Goal: Ask a question: Seek information or help from site administrators or community

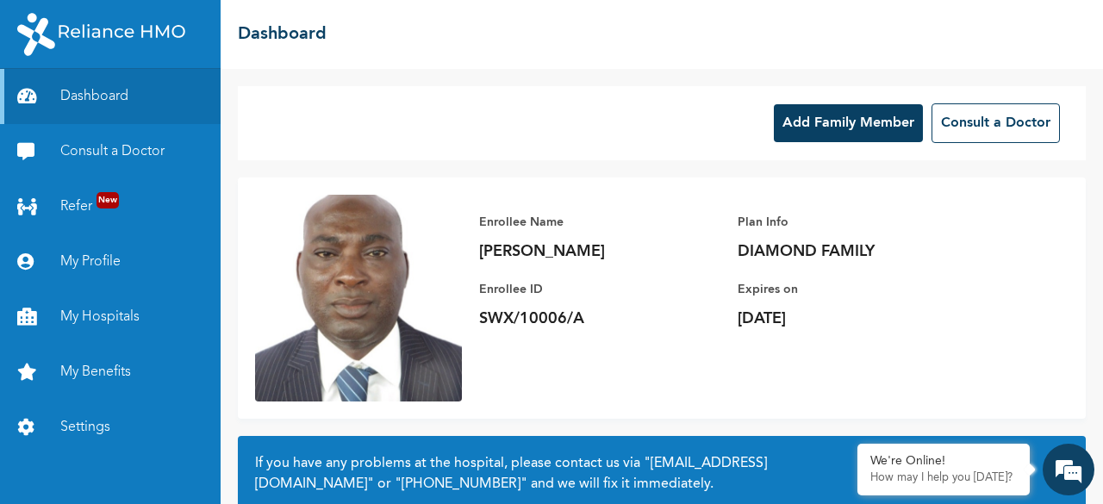
scroll to position [163, 0]
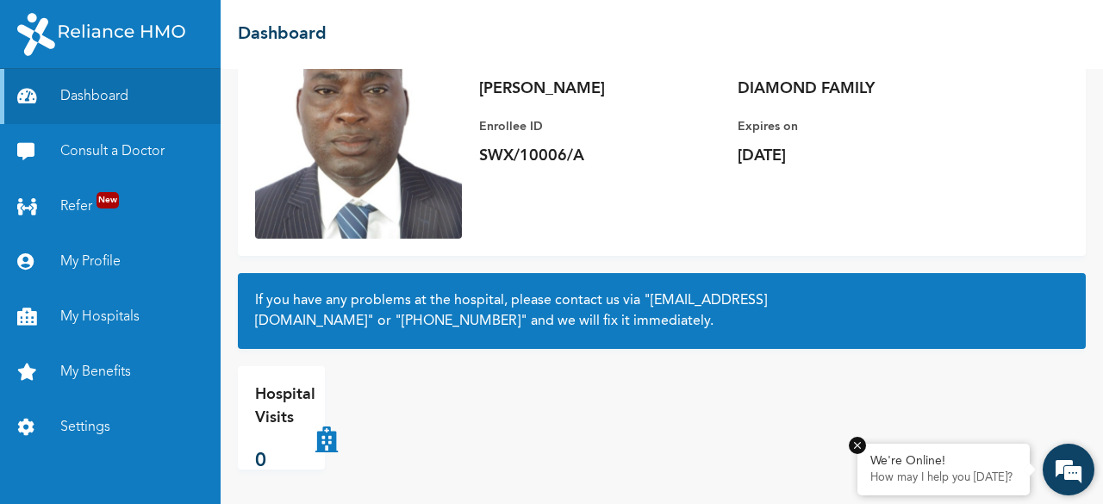
click at [933, 477] on p "How may I help you [DATE]?" at bounding box center [944, 478] width 147 height 14
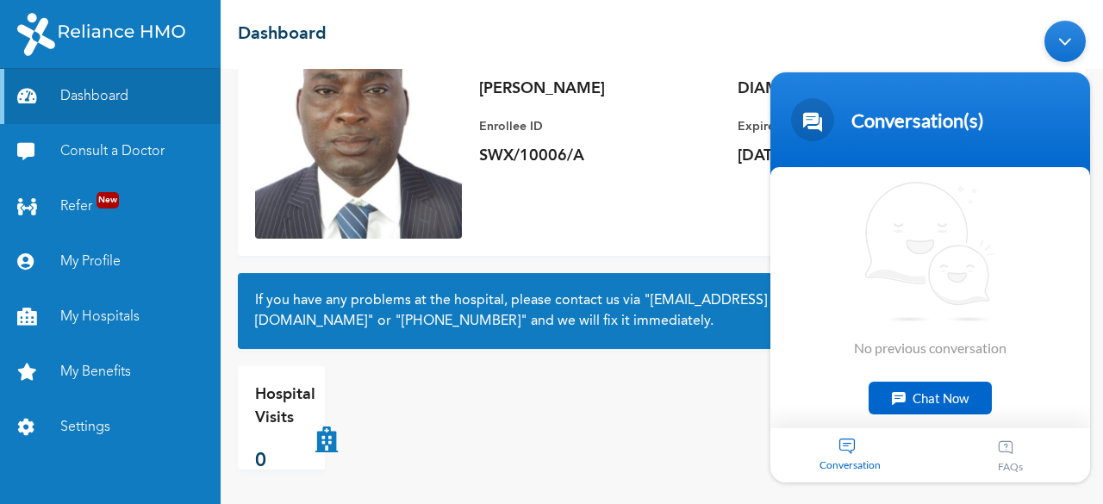
click at [931, 395] on div "Chat Now" at bounding box center [930, 398] width 123 height 33
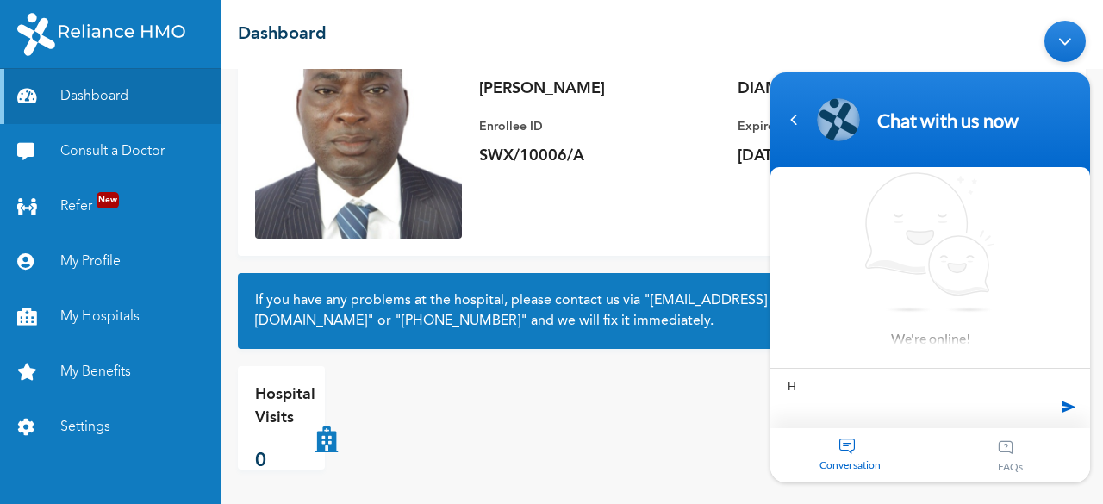
type textarea "Hi"
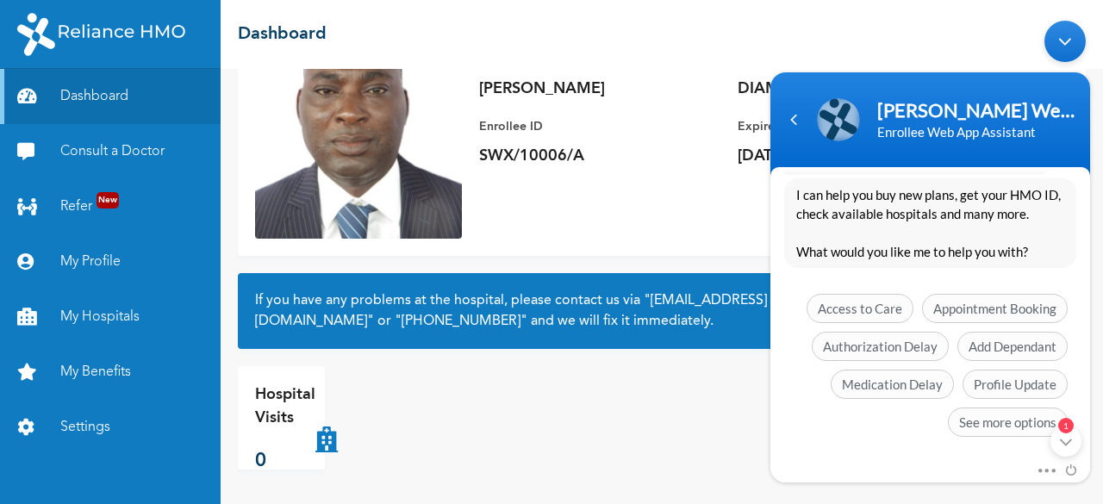
scroll to position [495, 0]
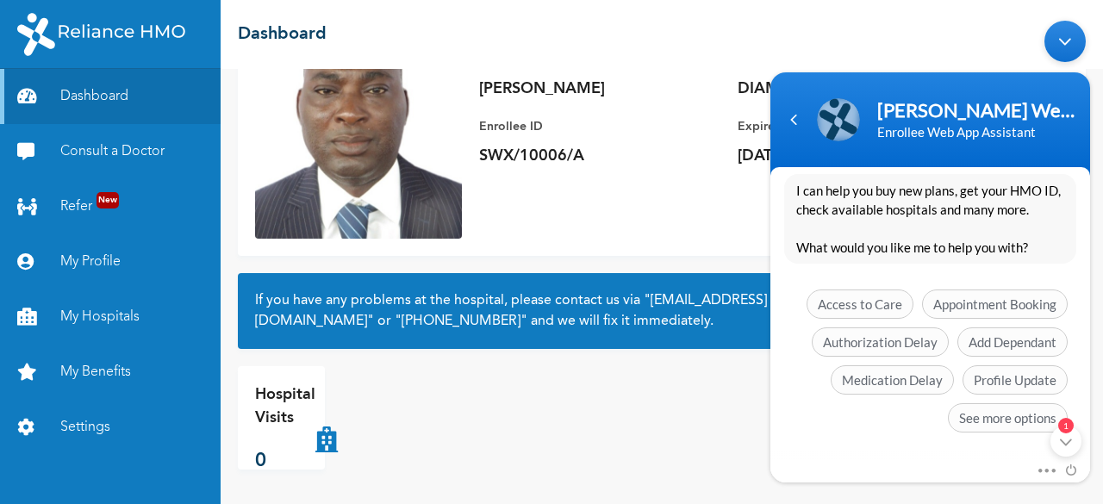
drag, startPoint x: 1089, startPoint y: 300, endPoint x: 1862, endPoint y: 438, distance: 784.5
click at [995, 415] on span "See more options" at bounding box center [1008, 417] width 120 height 29
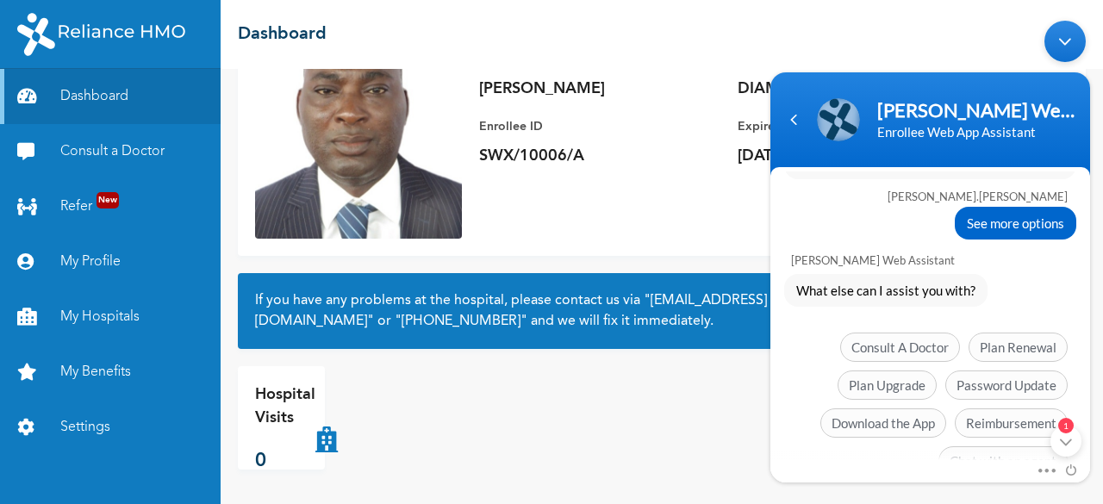
scroll to position [621, 0]
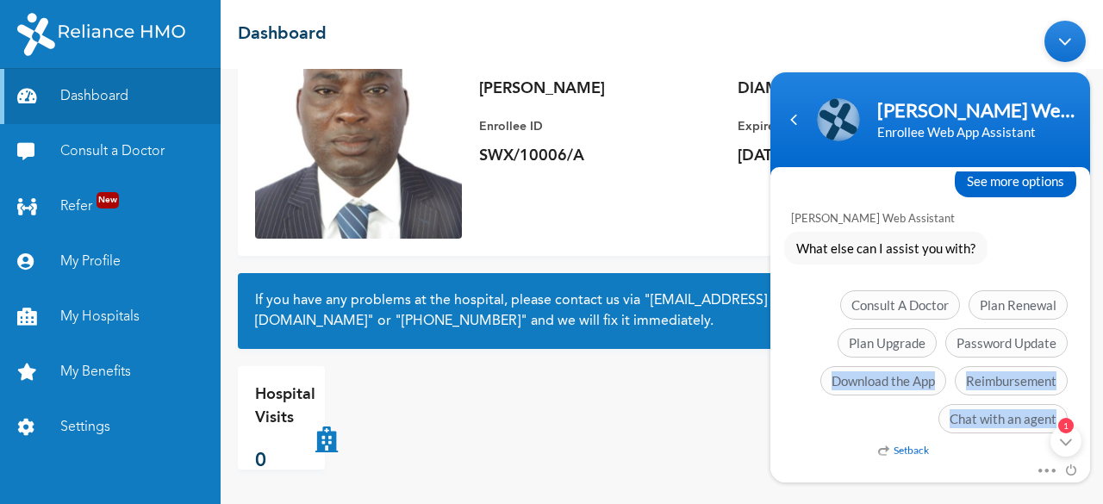
drag, startPoint x: 1092, startPoint y: 386, endPoint x: 1085, endPoint y: 333, distance: 53.9
click at [1085, 333] on body "[PERSON_NAME] Web Assistant Enrollee Web App Assistant [PERSON_NAME].[PERSON_NA…" at bounding box center [930, 251] width 337 height 479
click at [829, 427] on div "Consult A Doctor Plan Renewal Plan Upgrade Password Update Download the App Rei…" at bounding box center [930, 366] width 292 height 152
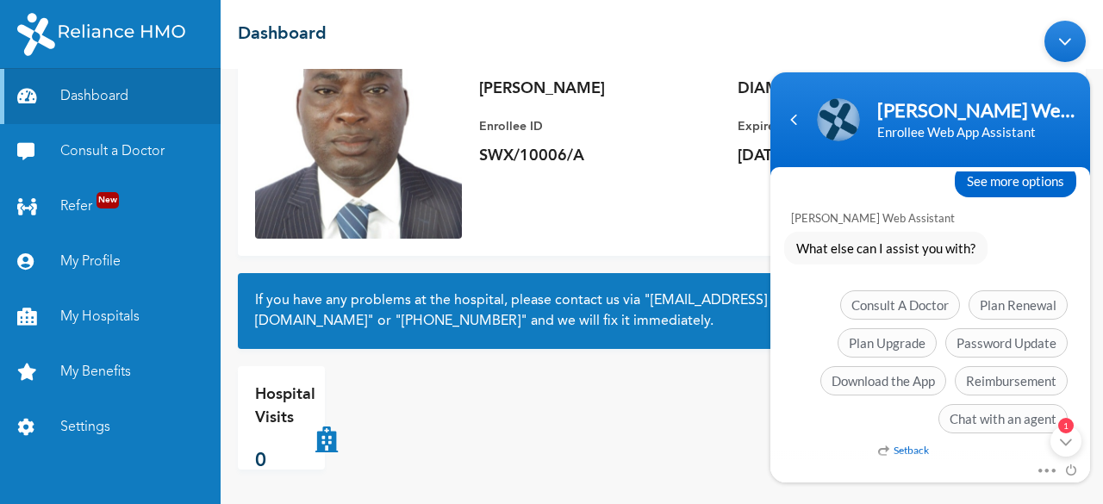
drag, startPoint x: 1090, startPoint y: 395, endPoint x: 1090, endPoint y: 417, distance: 22.4
click at [1090, 417] on body "[PERSON_NAME] Web Assistant Enrollee Web App Assistant [PERSON_NAME].[PERSON_NA…" at bounding box center [930, 251] width 337 height 479
click at [1065, 447] on div "1" at bounding box center [1066, 441] width 31 height 31
click at [913, 460] on div "Mute Send email" at bounding box center [931, 471] width 320 height 22
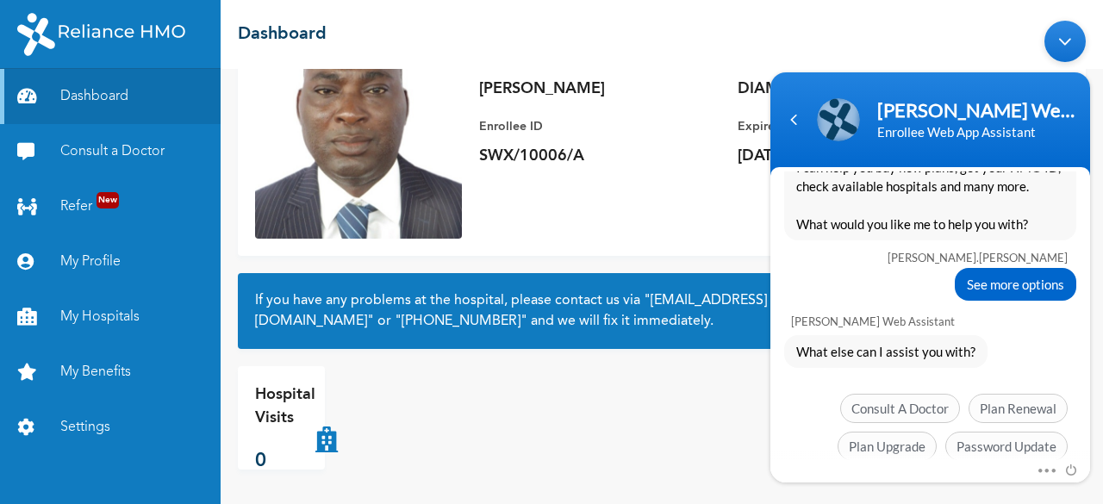
scroll to position [522, 0]
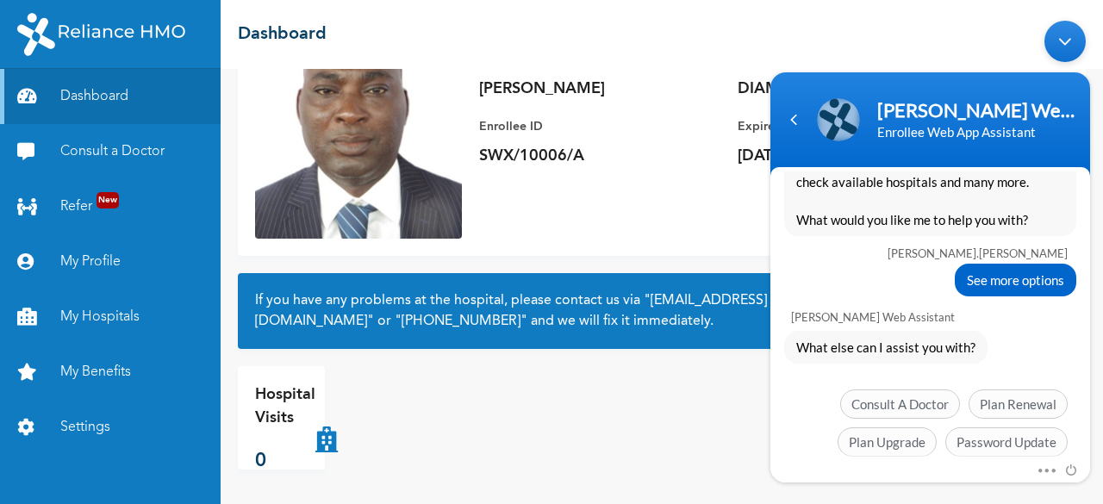
click at [891, 352] on span "What else can I assist you with?" at bounding box center [885, 347] width 179 height 19
click at [969, 334] on div "What else can I assist you with?" at bounding box center [885, 347] width 203 height 33
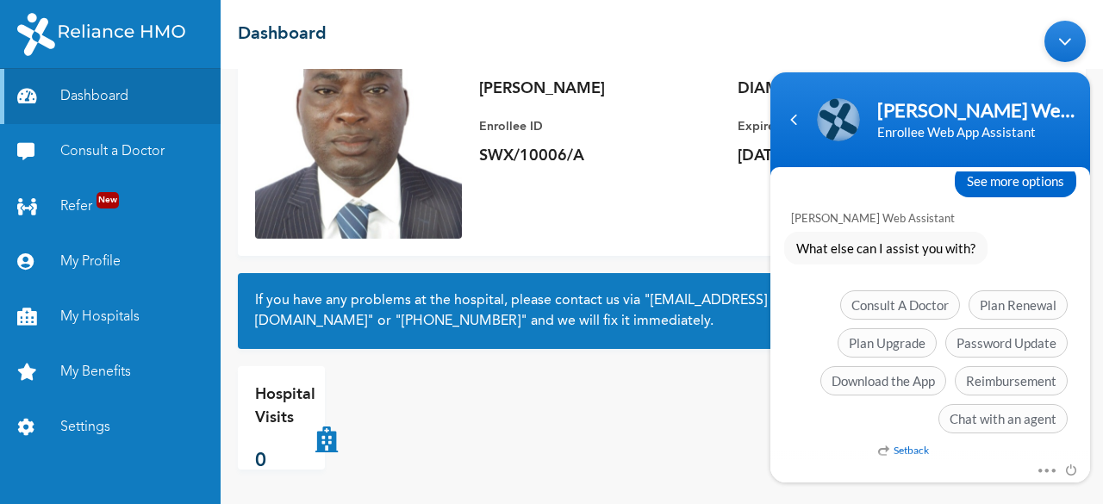
drag, startPoint x: 1095, startPoint y: 403, endPoint x: 1094, endPoint y: 375, distance: 28.5
click at [1094, 375] on body "[PERSON_NAME] Web Assistant Enrollee Web App Assistant [PERSON_NAME].[PERSON_NA…" at bounding box center [930, 251] width 337 height 479
drag, startPoint x: 1091, startPoint y: 397, endPoint x: 1093, endPoint y: 307, distance: 90.5
click at [1093, 307] on body "[PERSON_NAME] Web Assistant Enrollee Web App Assistant [PERSON_NAME].[PERSON_NA…" at bounding box center [930, 251] width 337 height 479
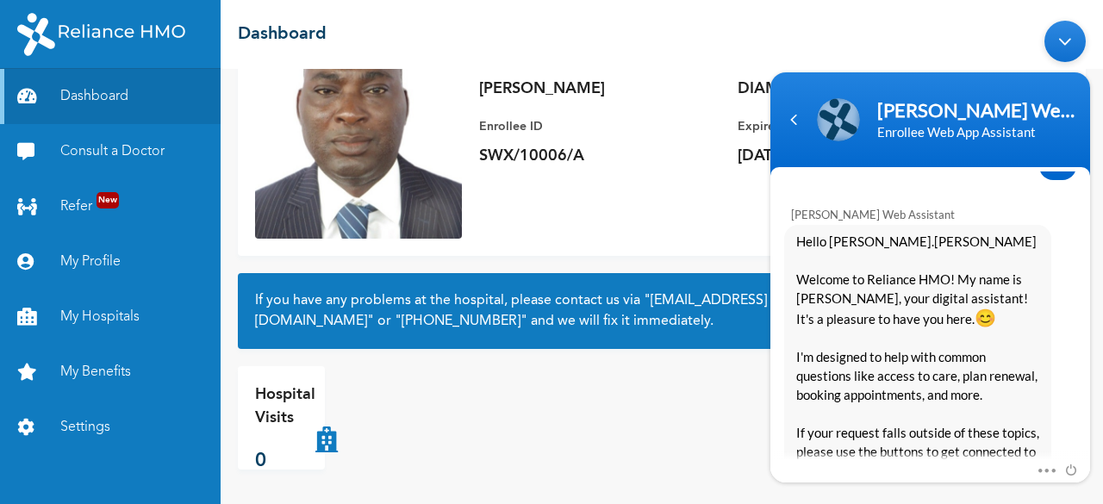
scroll to position [0, 0]
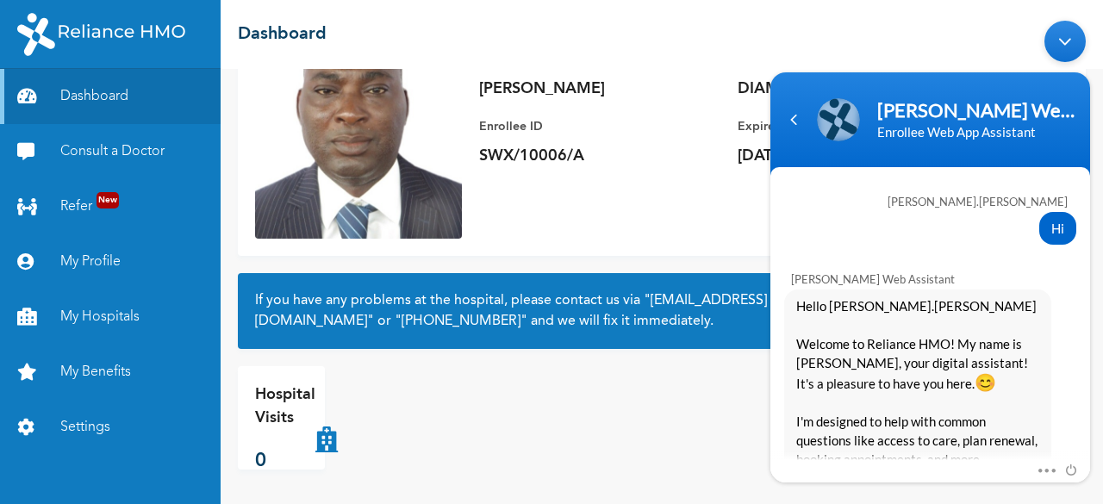
click at [860, 278] on div "[PERSON_NAME] Web Assistant" at bounding box center [933, 279] width 285 height 14
click at [857, 227] on div "Hi" at bounding box center [930, 228] width 292 height 33
click at [964, 228] on div "Hi" at bounding box center [930, 228] width 292 height 33
click at [1048, 256] on div at bounding box center [931, 255] width 320 height 14
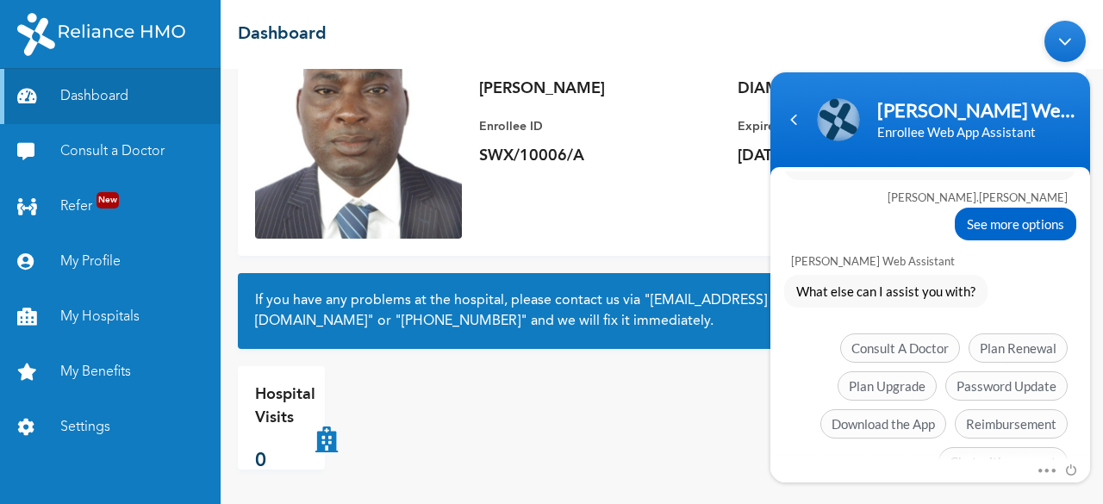
scroll to position [621, 0]
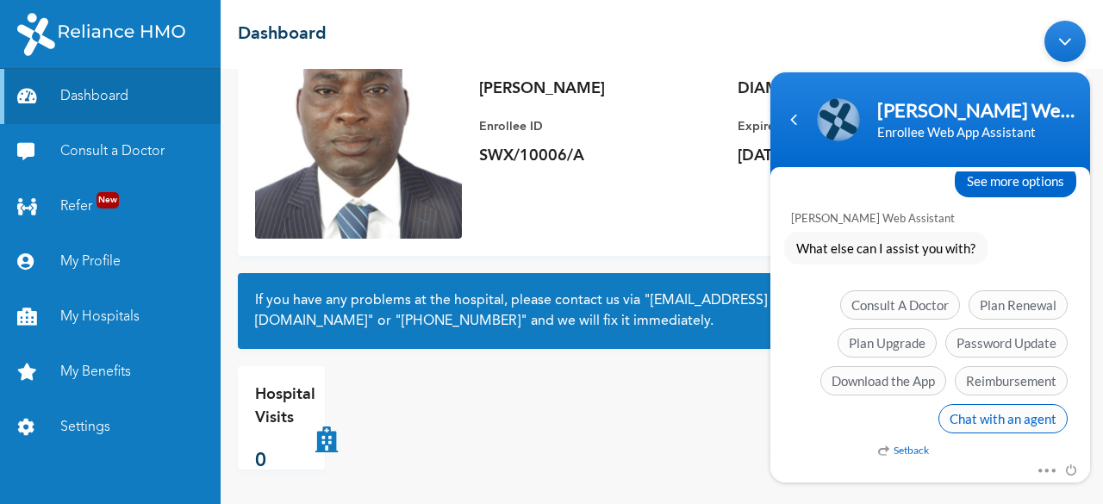
click at [983, 415] on span "Chat with an agent" at bounding box center [1003, 418] width 129 height 29
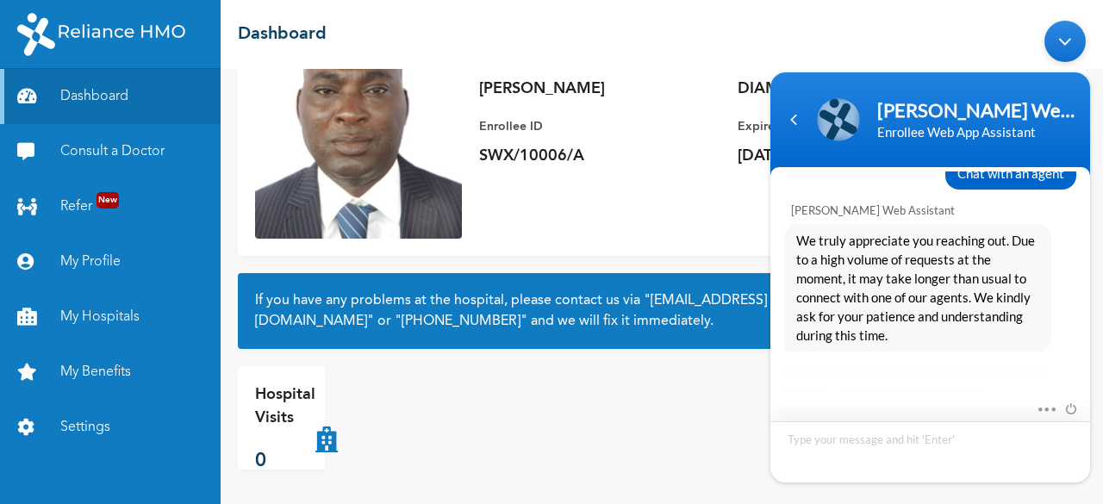
scroll to position [884, 0]
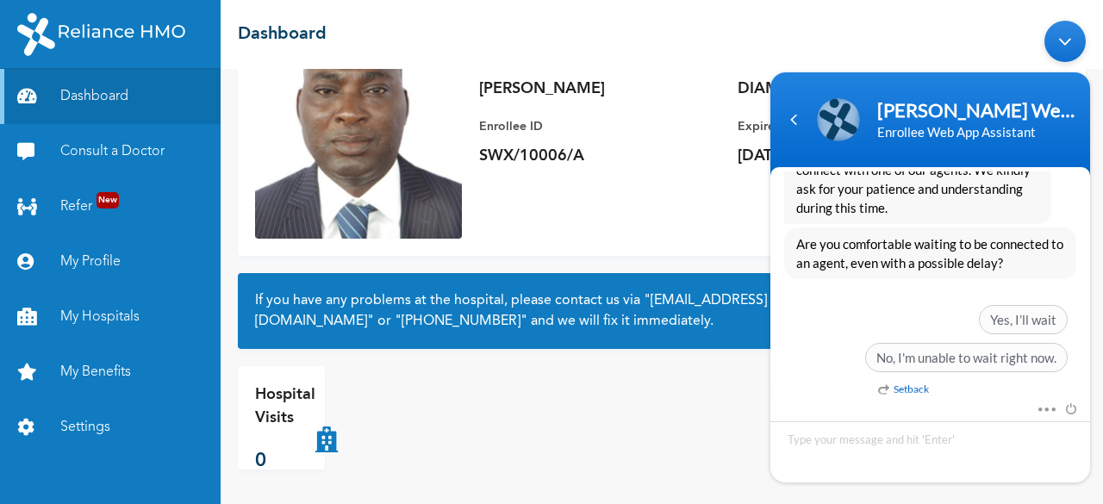
drag, startPoint x: 1096, startPoint y: 352, endPoint x: 1092, endPoint y: 284, distance: 67.4
click at [1092, 284] on body "[PERSON_NAME] Web Assistant Enrollee Web App Assistant [PERSON_NAME].[PERSON_NA…" at bounding box center [930, 251] width 337 height 479
click at [1022, 314] on span "Yes, I’ll wait" at bounding box center [1023, 319] width 89 height 29
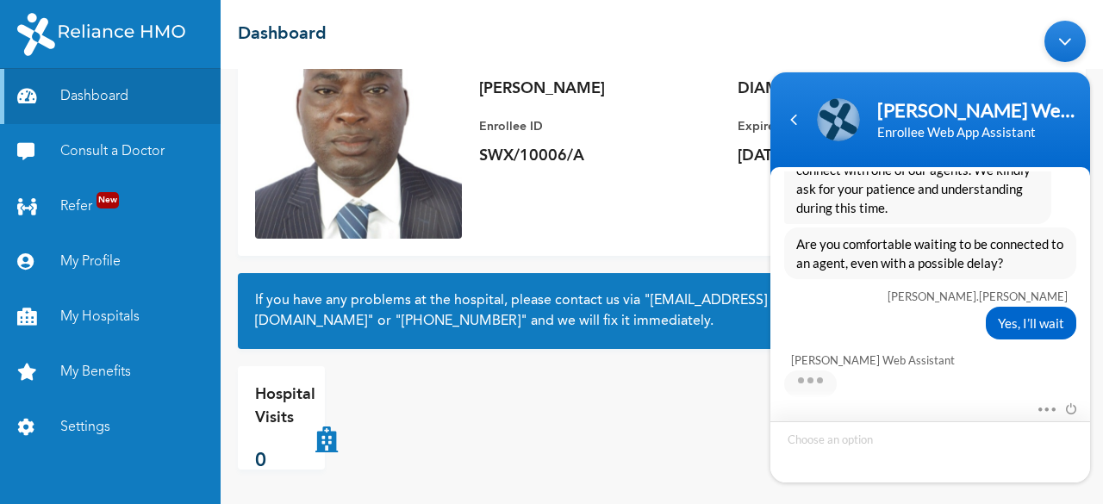
scroll to position [1012, 0]
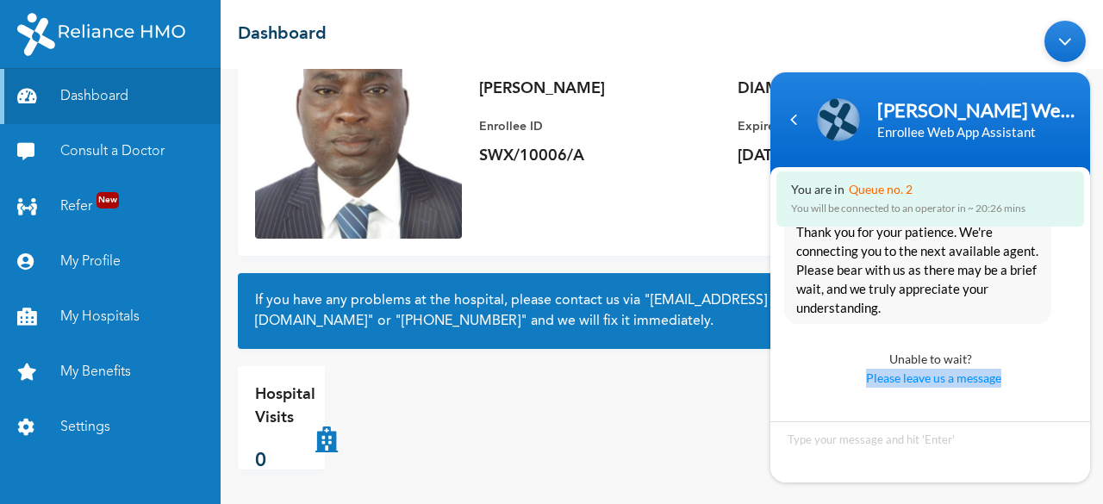
drag, startPoint x: 1081, startPoint y: 372, endPoint x: 1077, endPoint y: 342, distance: 30.5
click at [1077, 342] on div "Unable to wait? Please leave us a message" at bounding box center [931, 360] width 320 height 72
click at [811, 438] on textarea "Type your message and hit 'Enter'" at bounding box center [931, 451] width 320 height 61
type textarea "J"
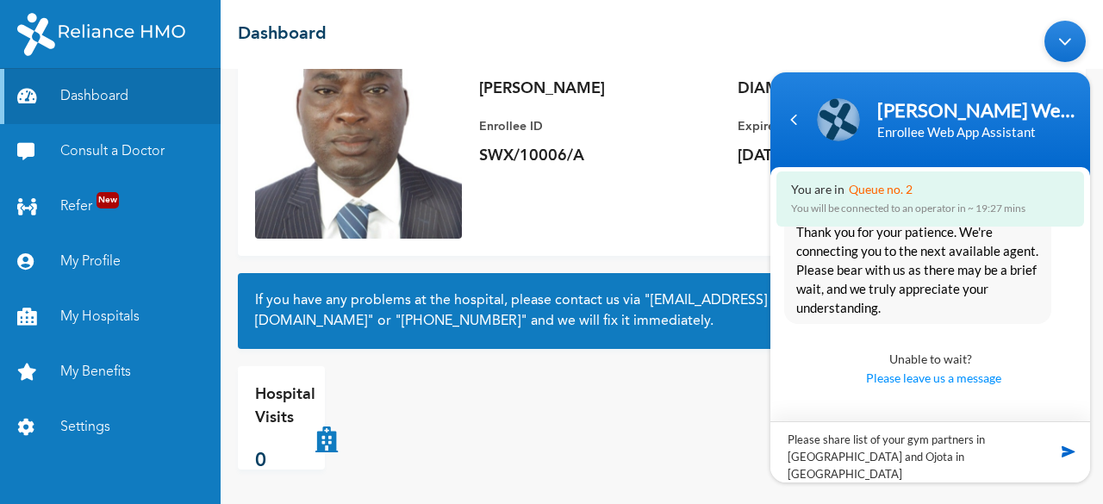
click at [858, 458] on textarea "Please share list of your gym partners in [GEOGRAPHIC_DATA] and Ojota in [GEOGR…" at bounding box center [931, 451] width 320 height 61
click at [871, 455] on textarea "Please share list of your gym partners in [GEOGRAPHIC_DATA] and Ojota in [GEOGR…" at bounding box center [931, 451] width 320 height 61
click at [933, 459] on textarea "Please share list of your gym partners in [GEOGRAPHIC_DATA] and [GEOGRAPHIC_DAT…" at bounding box center [931, 451] width 320 height 61
type textarea "Please share list of your gym partners in [GEOGRAPHIC_DATA] and [GEOGRAPHIC_DAT…"
click at [1067, 456] on span at bounding box center [1068, 451] width 17 height 17
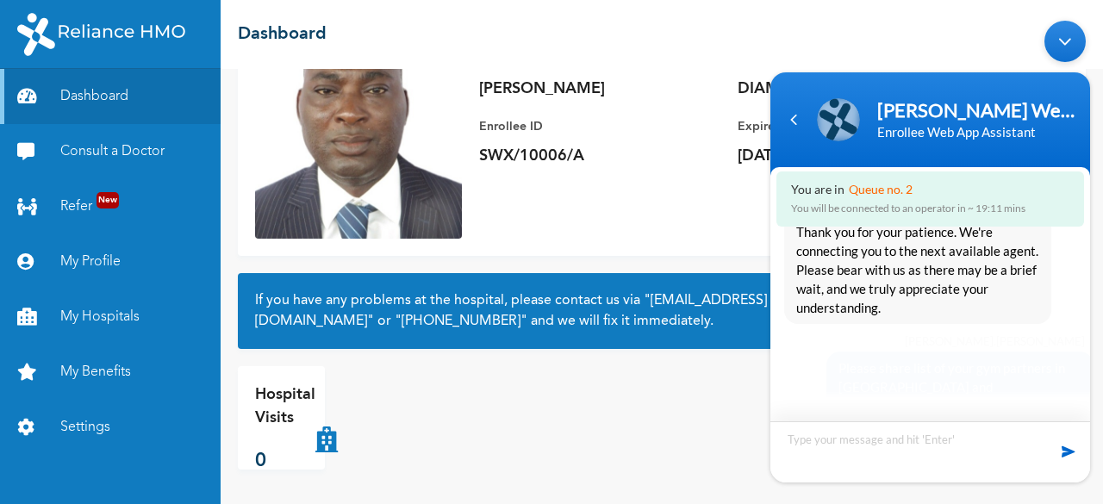
scroll to position [1091, 0]
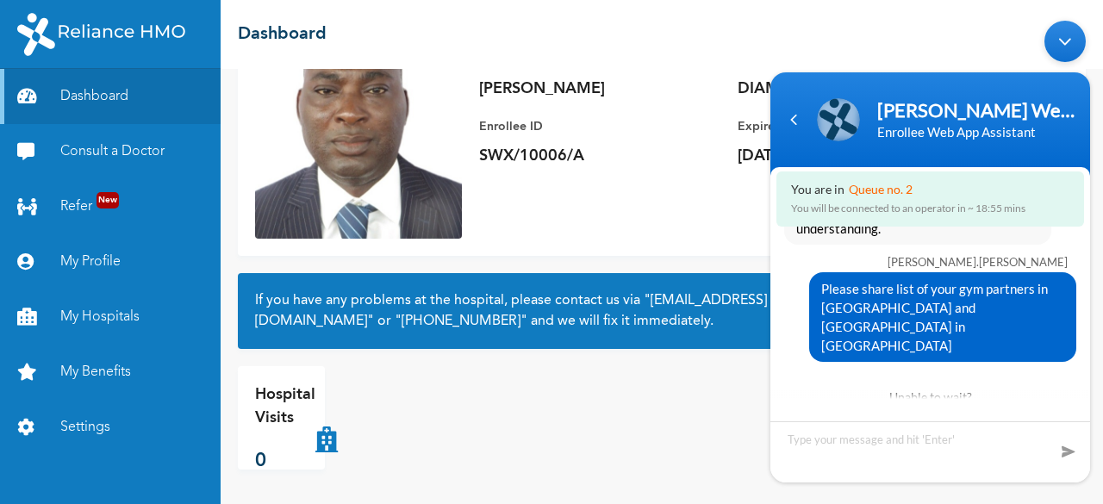
drag, startPoint x: 1097, startPoint y: 271, endPoint x: 1090, endPoint y: 175, distance: 95.9
drag, startPoint x: 328, startPoint y: 163, endPoint x: 660, endPoint y: 226, distance: 337.7
click at [660, 226] on div "Enrollee Name [PERSON_NAME] Enrollee ID SWX/10006/A Plan Info DIAMOND FAMILY Ex…" at bounding box center [662, 135] width 848 height 241
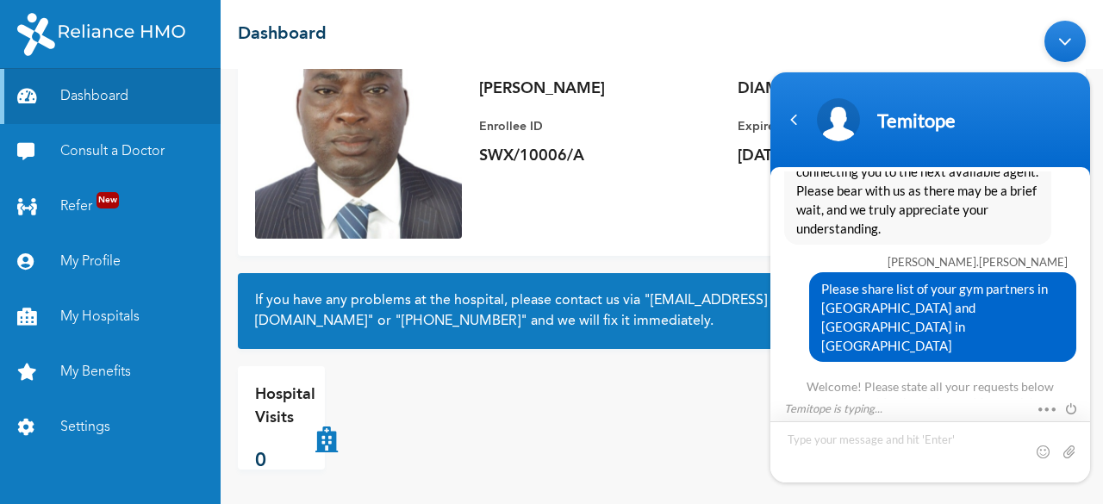
scroll to position [1501, 0]
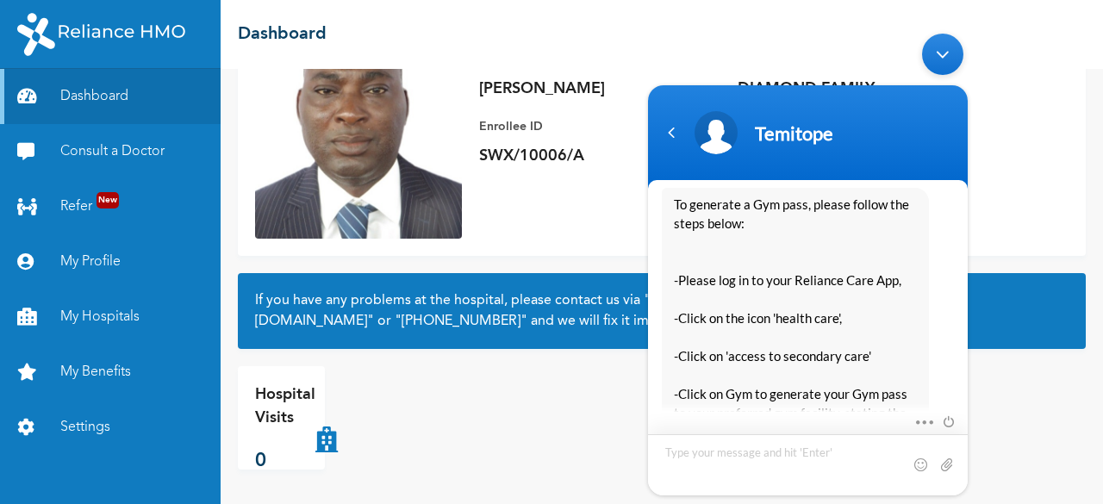
drag, startPoint x: 802, startPoint y: 103, endPoint x: 953, endPoint y: 222, distance: 192.8
click at [953, 222] on section "[PERSON_NAME].[PERSON_NAME] Hi [PERSON_NAME] Web Assistant Hello [PERSON_NAME].…" at bounding box center [808, 290] width 320 height 410
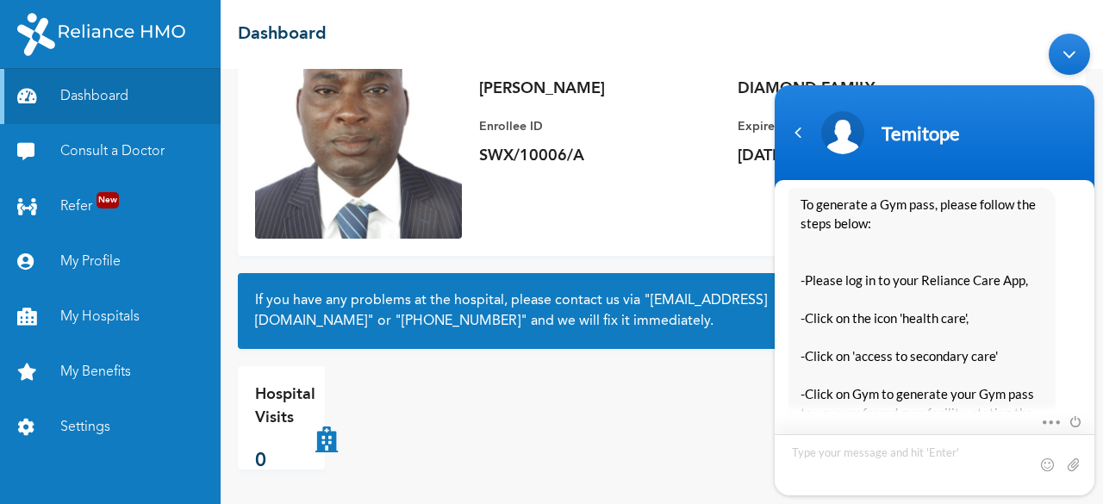
drag, startPoint x: 941, startPoint y: 111, endPoint x: 1013, endPoint y: 125, distance: 72.9
click at [1013, 125] on div "Temitope" at bounding box center [934, 132] width 299 height 43
drag, startPoint x: 1101, startPoint y: 301, endPoint x: 1102, endPoint y: 277, distance: 24.1
click at [1102, 277] on body "[PERSON_NAME].[PERSON_NAME] Hi [PERSON_NAME] Web Assistant Hello [PERSON_NAME].…" at bounding box center [934, 264] width 337 height 479
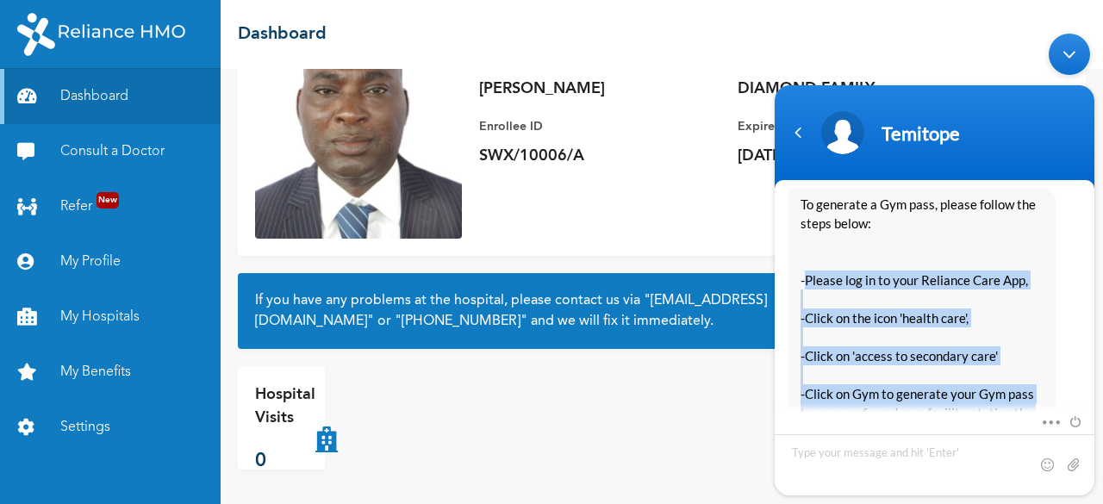
drag, startPoint x: 802, startPoint y: 228, endPoint x: 1016, endPoint y: 406, distance: 277.9
click at [1016, 406] on section "[PERSON_NAME].[PERSON_NAME] Hi [PERSON_NAME] Web Assistant Hello [PERSON_NAME].…" at bounding box center [935, 337] width 320 height 315
copy div "Please log in to your Reliance Care App, -Click on the icon 'health care', -Cli…"
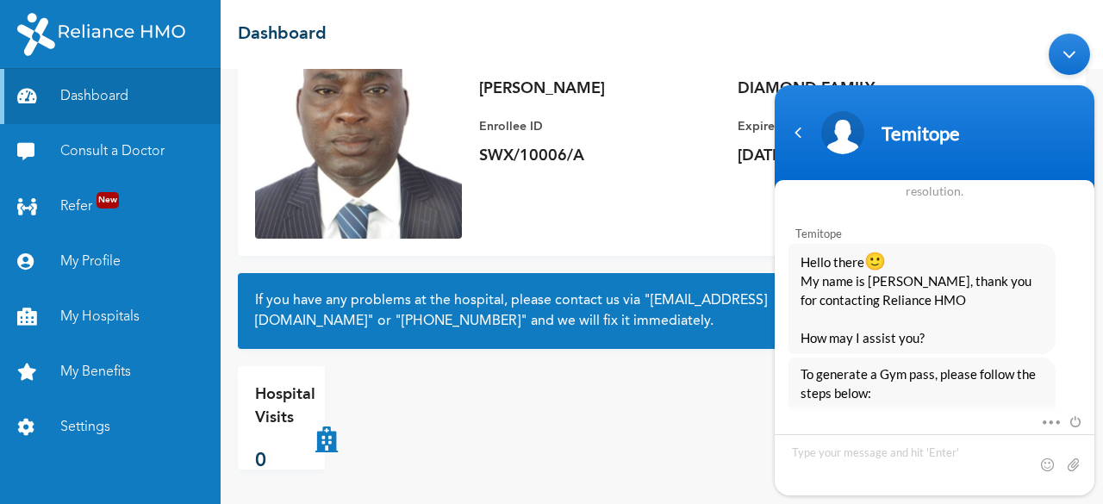
scroll to position [1500, 0]
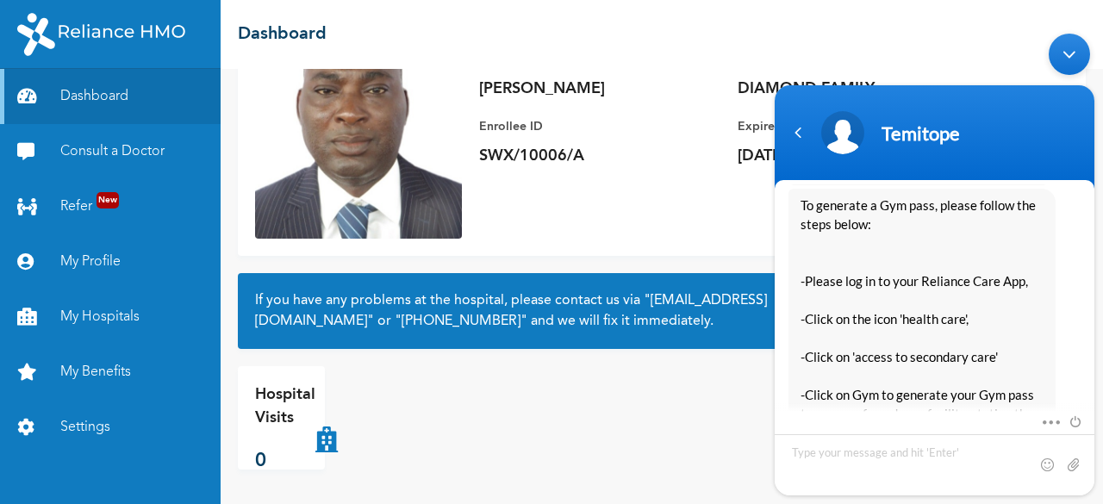
drag, startPoint x: 1095, startPoint y: 447, endPoint x: 1096, endPoint y: 309, distance: 137.9
click at [1096, 309] on body "[PERSON_NAME].[PERSON_NAME] Hi [PERSON_NAME] Web Assistant Hello [PERSON_NAME].…" at bounding box center [934, 264] width 337 height 479
click at [1097, 77] on body "[PERSON_NAME].[PERSON_NAME] Hi [PERSON_NAME] Web Assistant Hello [PERSON_NAME].…" at bounding box center [934, 264] width 337 height 479
drag, startPoint x: 1101, startPoint y: 360, endPoint x: 1101, endPoint y: 254, distance: 106.0
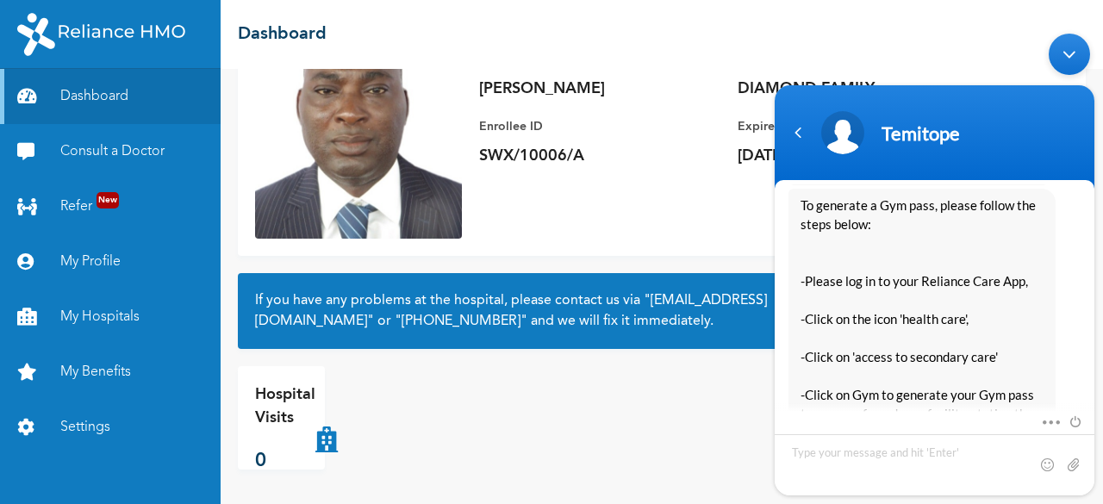
click at [1101, 254] on body "[PERSON_NAME].[PERSON_NAME] Hi [PERSON_NAME] Web Assistant Hello [PERSON_NAME].…" at bounding box center [934, 264] width 337 height 479
click at [1069, 42] on div "Minimize live chat window" at bounding box center [1069, 54] width 41 height 41
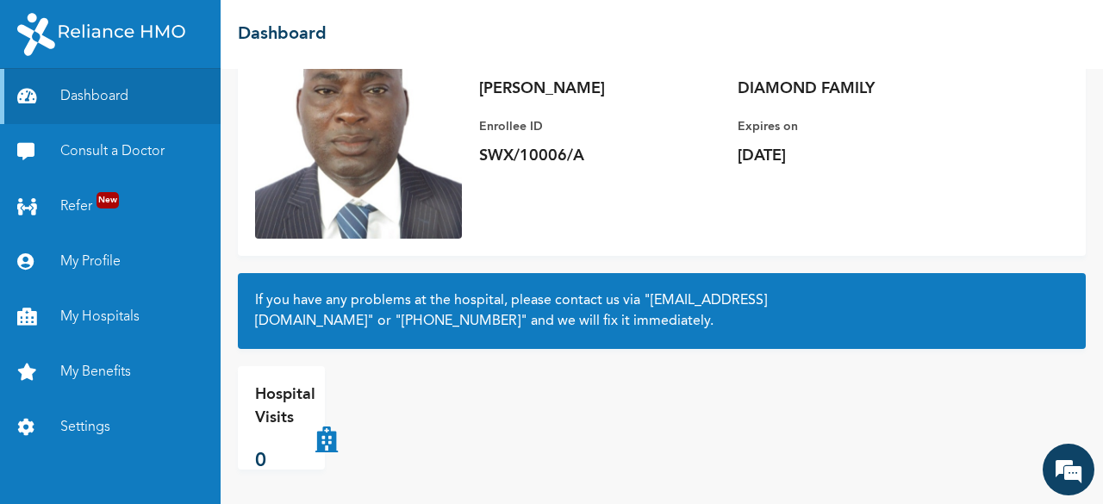
scroll to position [0, 0]
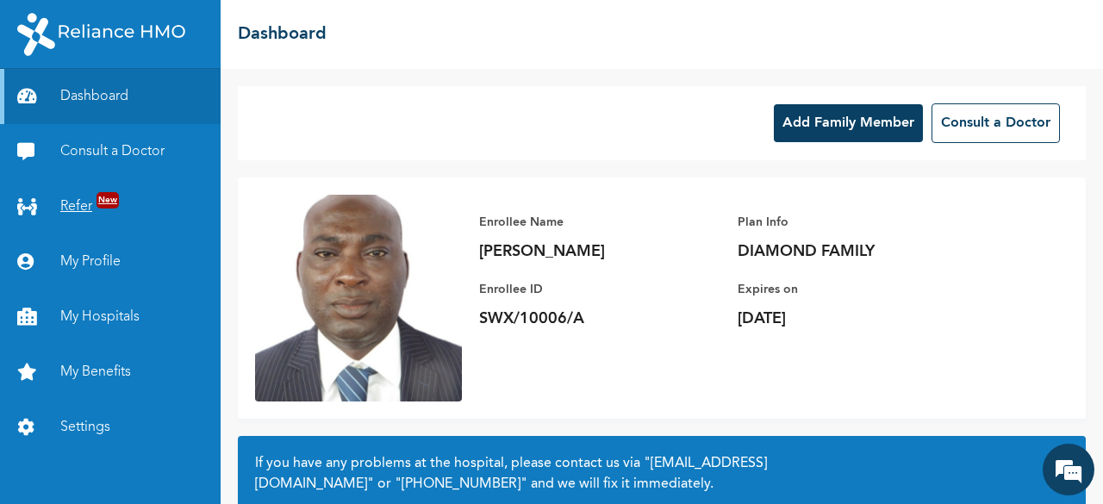
click at [97, 203] on span "New" at bounding box center [108, 200] width 22 height 16
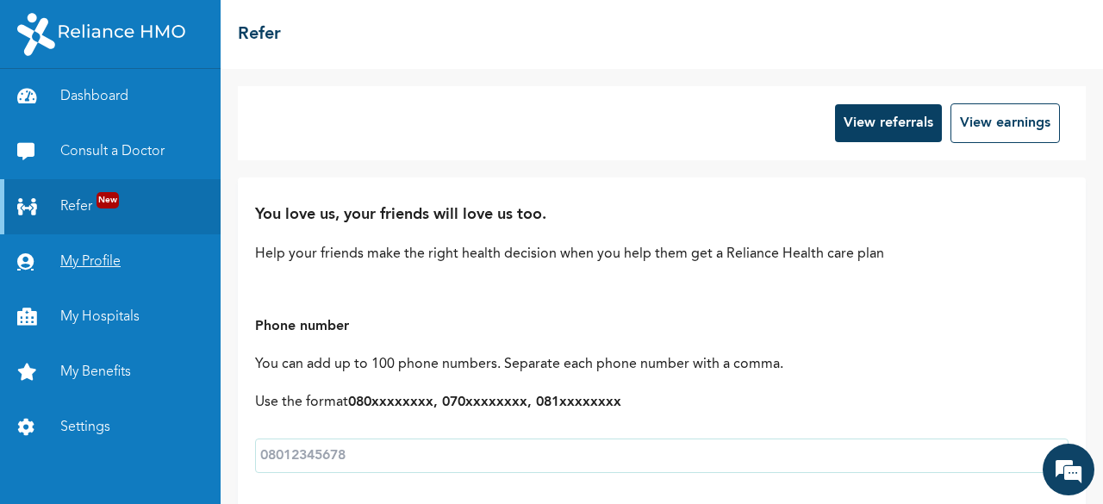
click at [103, 259] on link "My Profile" at bounding box center [110, 261] width 221 height 55
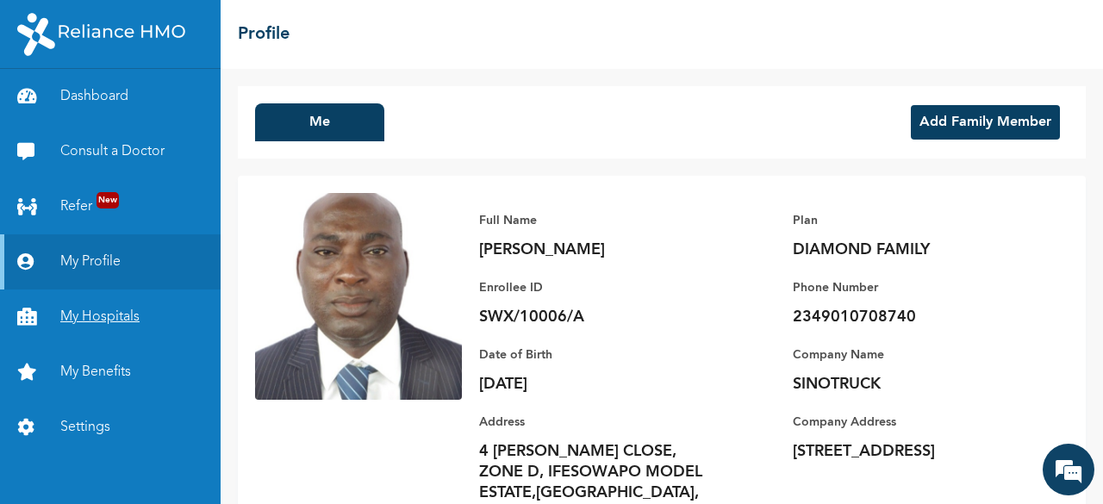
click at [128, 315] on link "My Hospitals" at bounding box center [110, 317] width 221 height 55
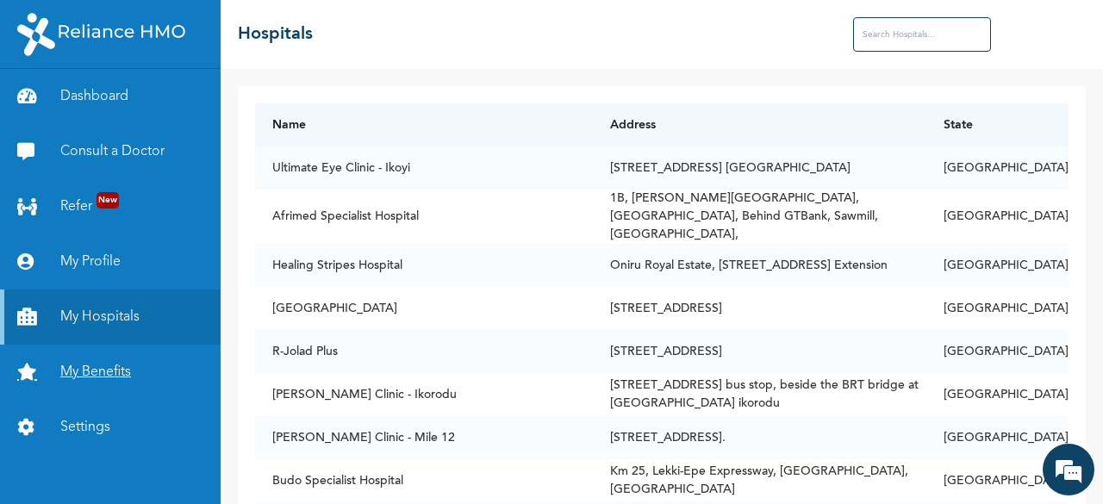
click at [115, 371] on link "My Benefits" at bounding box center [110, 372] width 221 height 55
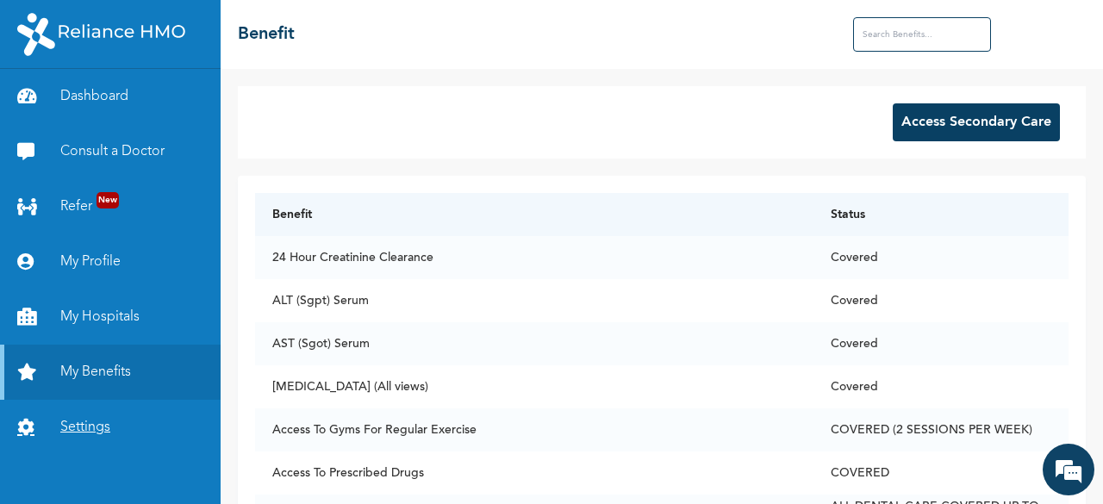
click at [122, 425] on link "Settings" at bounding box center [110, 427] width 221 height 55
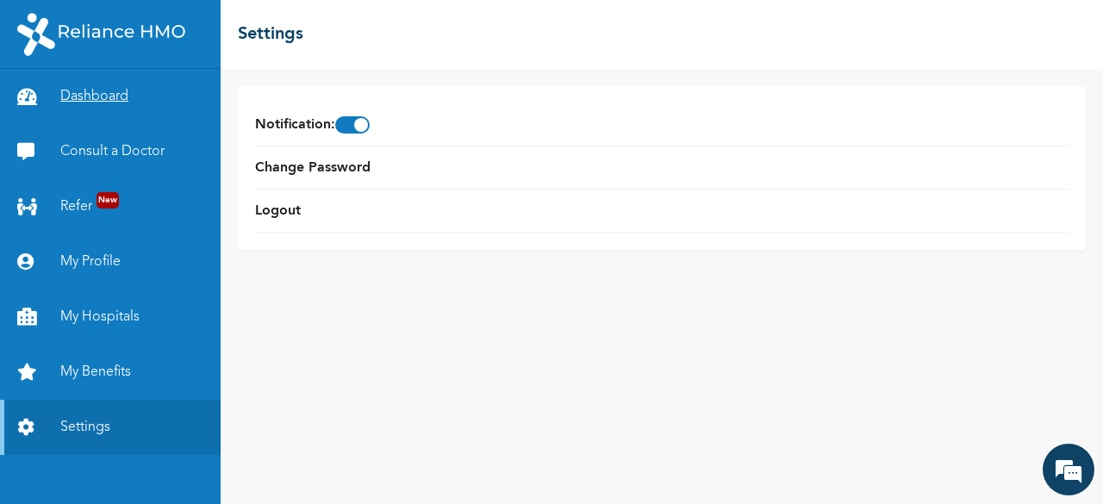
click at [90, 104] on link "Dashboard" at bounding box center [110, 96] width 221 height 55
click at [90, 102] on link "Dashboard" at bounding box center [110, 96] width 221 height 55
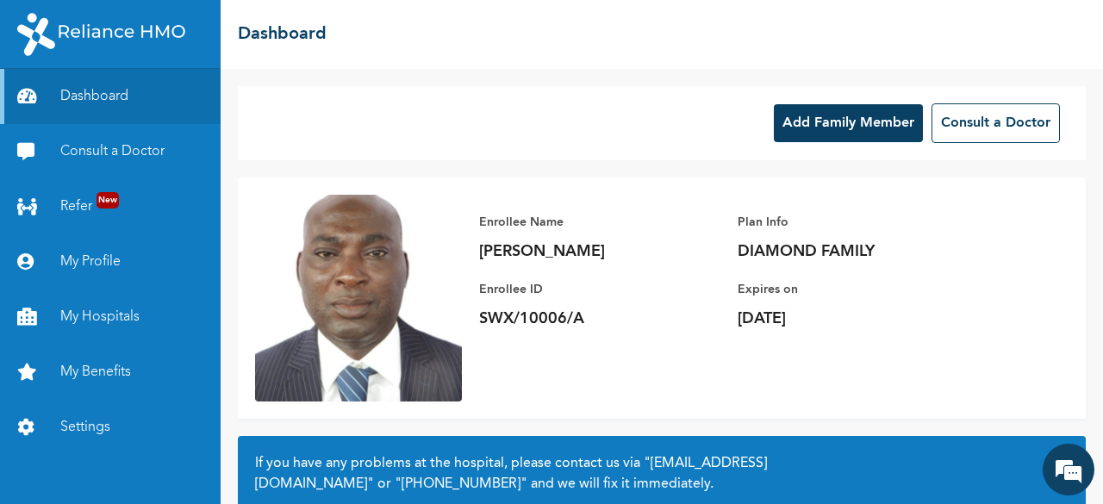
drag, startPoint x: 1070, startPoint y: 0, endPoint x: 700, endPoint y: 66, distance: 375.7
click at [700, 66] on div "☰ Dashboard" at bounding box center [662, 34] width 883 height 69
drag, startPoint x: 831, startPoint y: 0, endPoint x: 687, endPoint y: 56, distance: 154.5
click at [687, 56] on div "☰ Dashboard" at bounding box center [662, 34] width 883 height 69
drag, startPoint x: 1081, startPoint y: 1, endPoint x: 658, endPoint y: 70, distance: 428.8
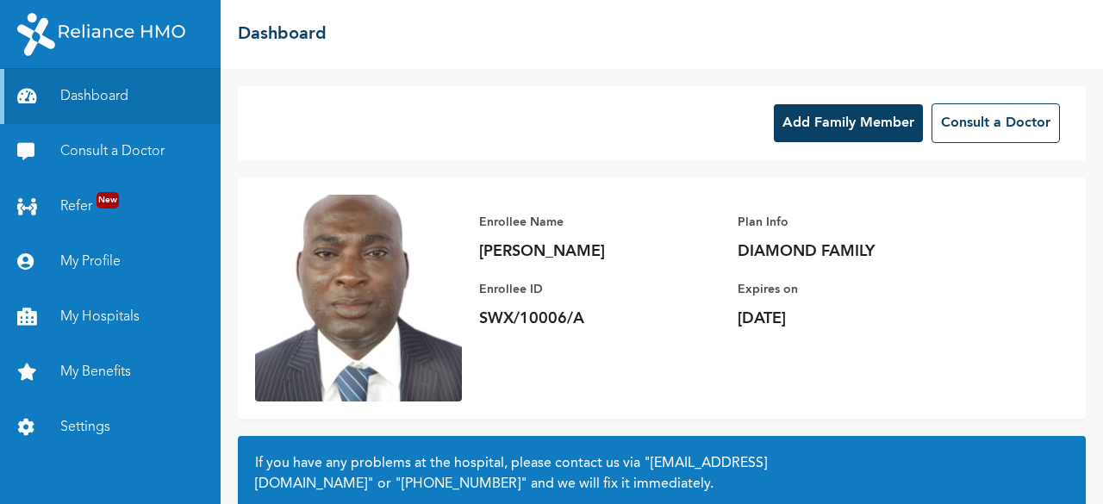
click at [658, 70] on div "Add Family Member Consult a Doctor Enrollee Name ALIMI HASSAN Enrollee ID SWX/1…" at bounding box center [662, 286] width 883 height 435
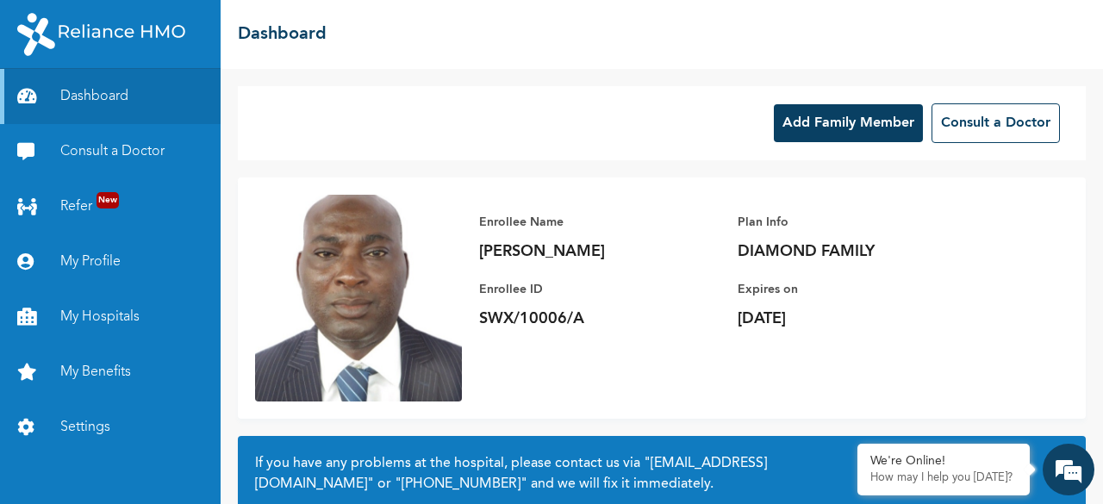
click at [978, 284] on p "Expires on" at bounding box center [858, 289] width 241 height 21
click at [113, 155] on link "Consult a Doctor" at bounding box center [110, 151] width 221 height 55
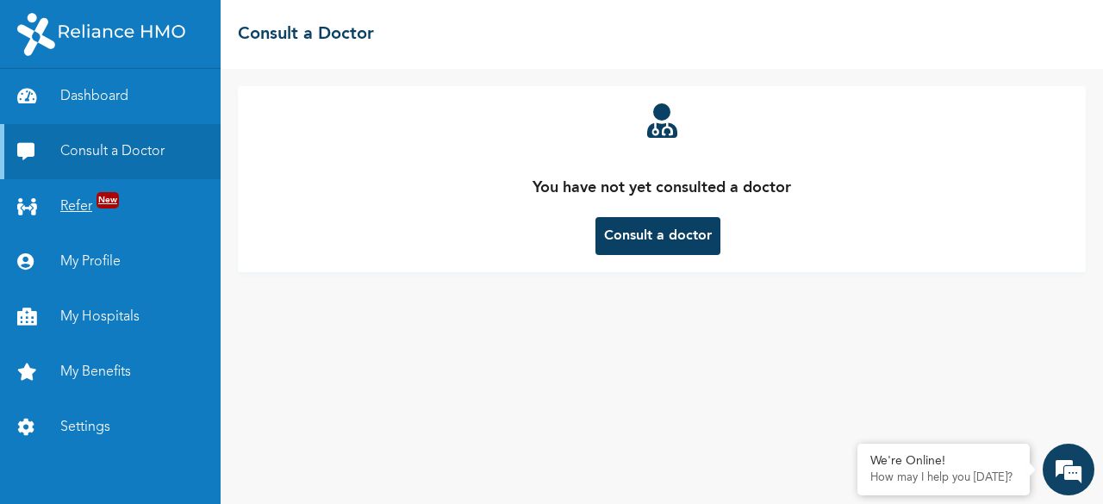
click at [72, 208] on link "Refer New" at bounding box center [110, 206] width 221 height 55
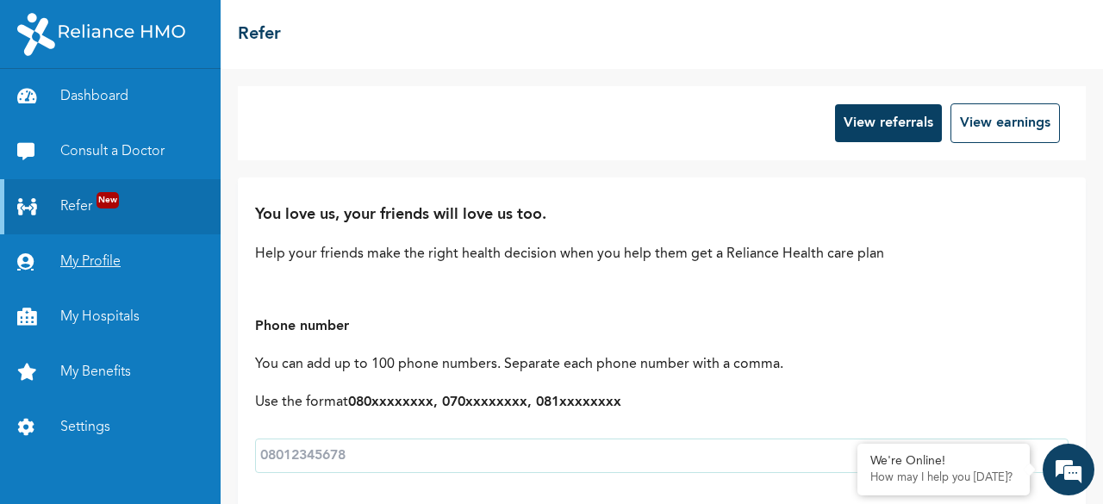
click at [80, 255] on link "My Profile" at bounding box center [110, 261] width 221 height 55
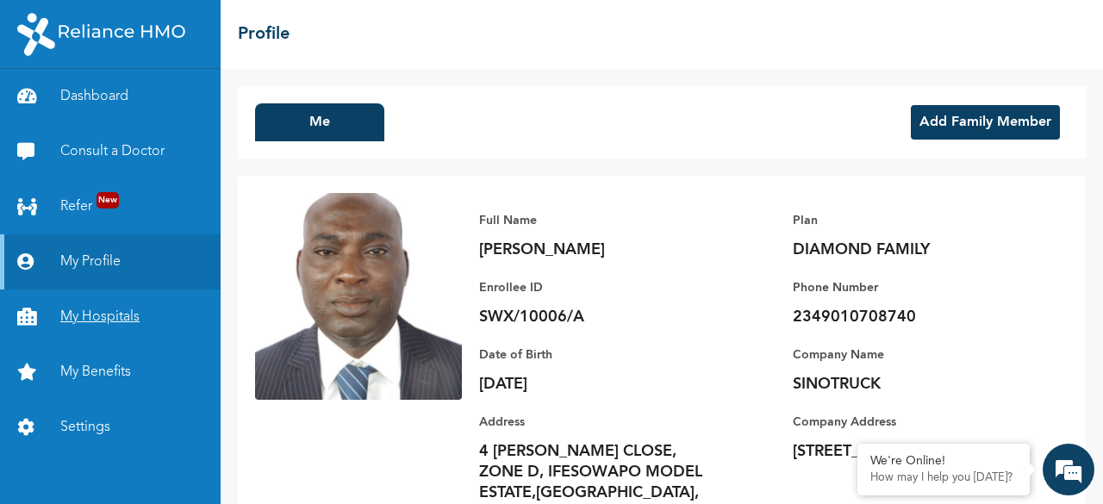
click at [101, 315] on link "My Hospitals" at bounding box center [110, 317] width 221 height 55
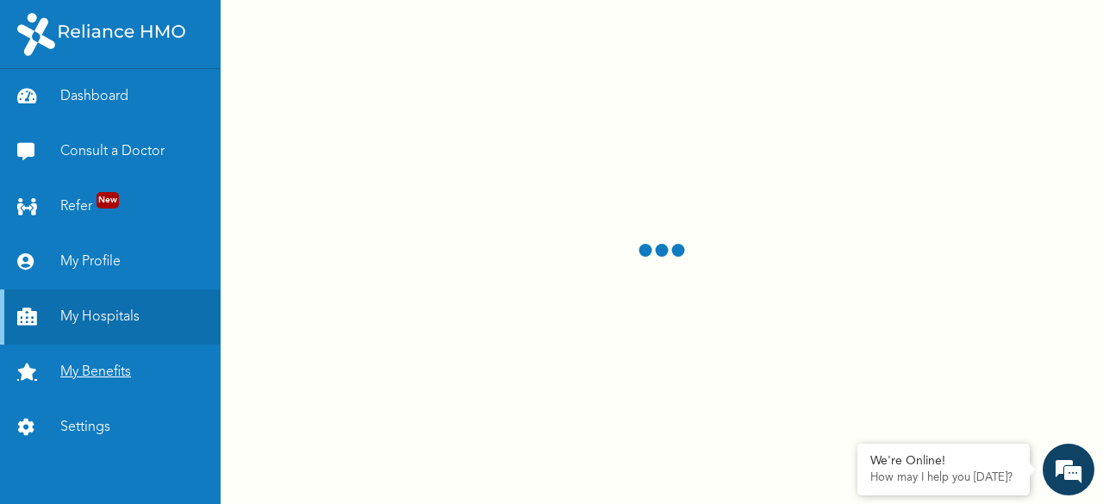
click at [102, 366] on link "My Benefits" at bounding box center [110, 372] width 221 height 55
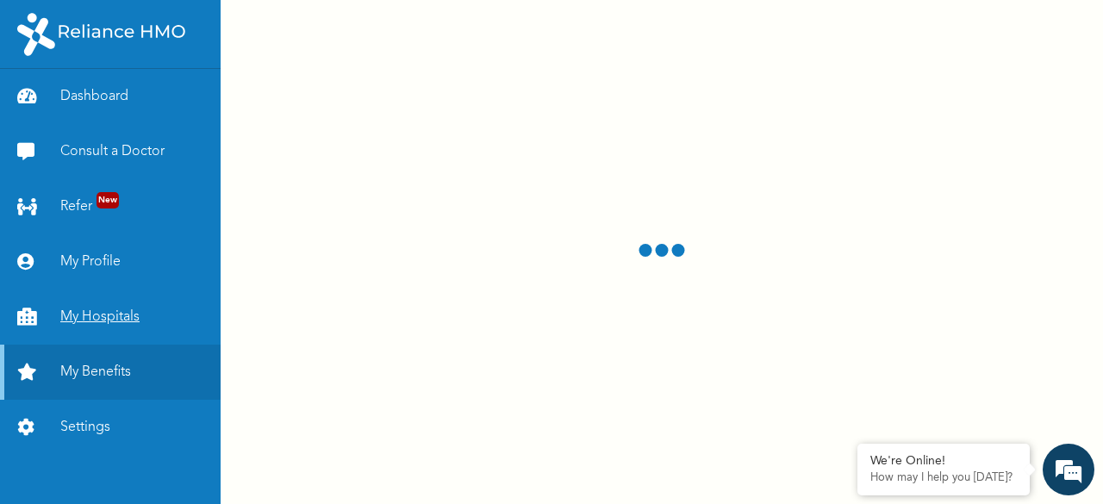
click at [103, 316] on link "My Hospitals" at bounding box center [110, 317] width 221 height 55
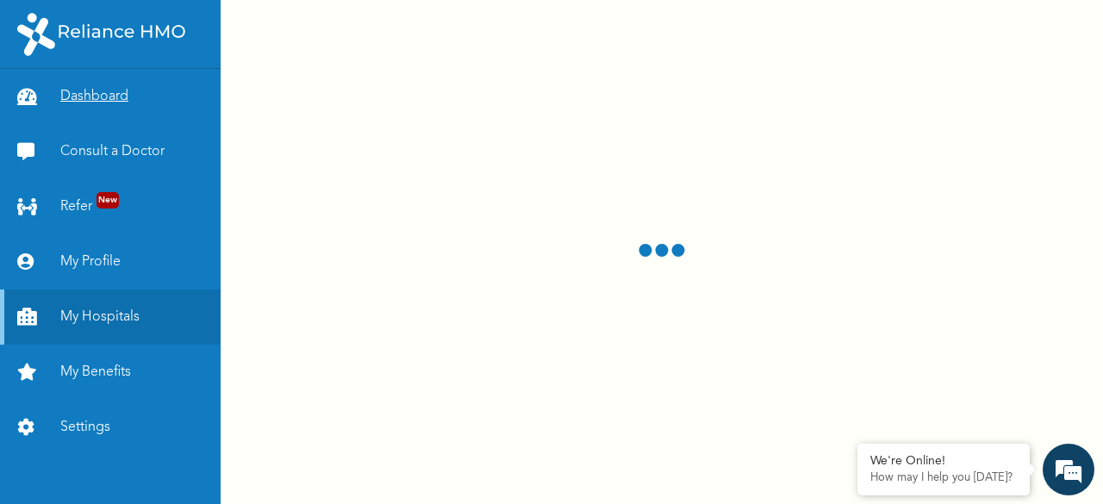
click at [115, 93] on link "Dashboard" at bounding box center [110, 96] width 221 height 55
